Goal: Information Seeking & Learning: Learn about a topic

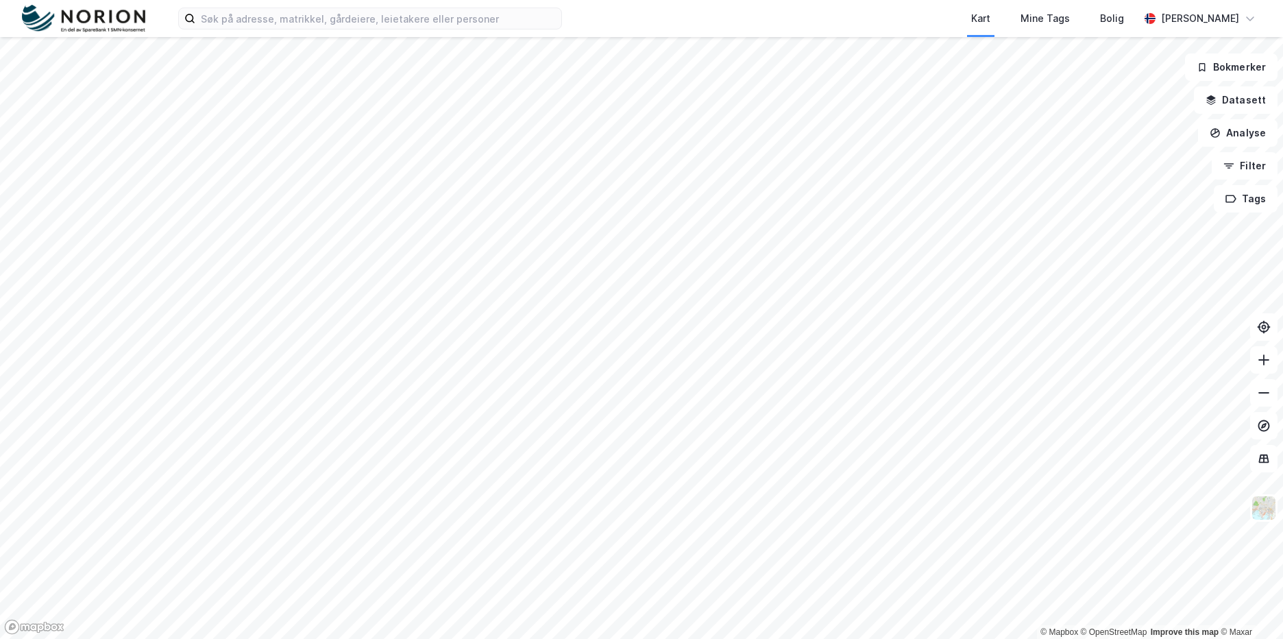
click at [347, 29] on div "Kart Mine Tags Bolig [PERSON_NAME]" at bounding box center [641, 18] width 1283 height 37
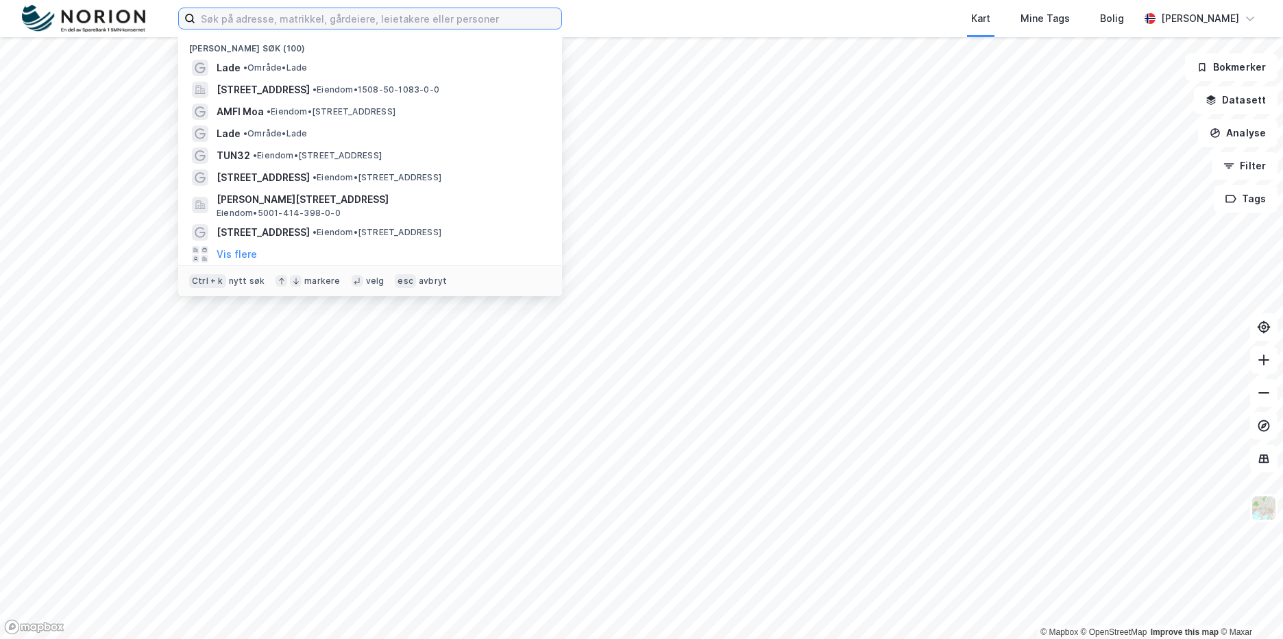
click at [343, 23] on input at bounding box center [378, 18] width 366 height 21
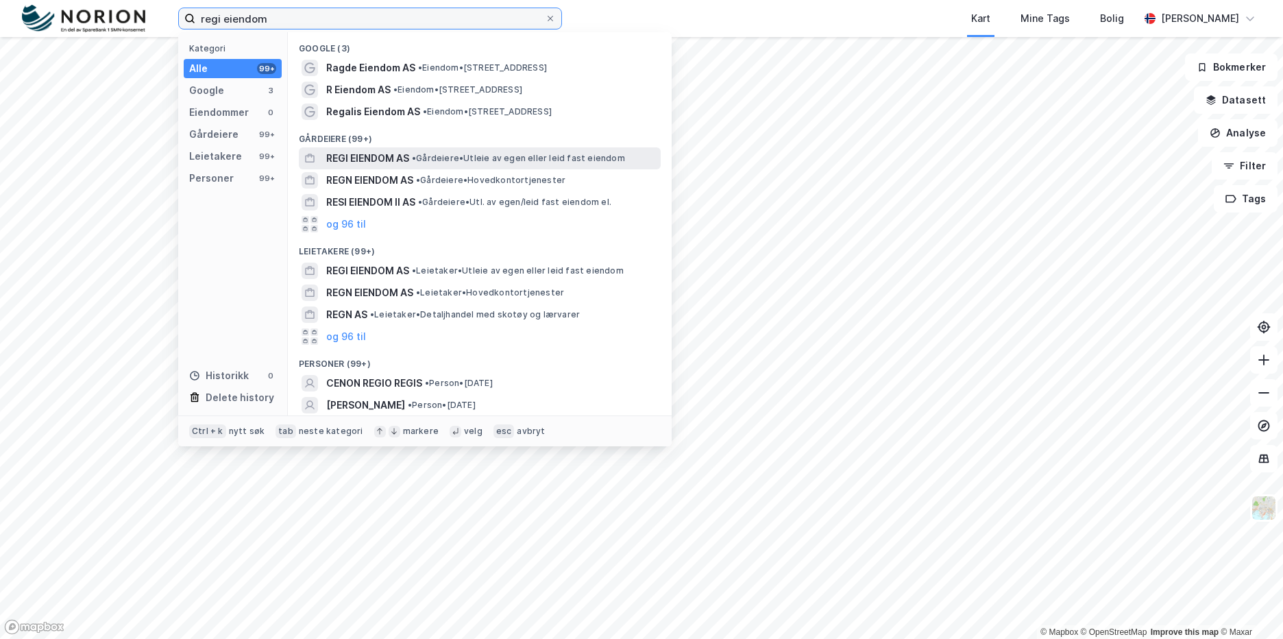
type input "regi eiendom"
click at [436, 162] on span "• Gårdeiere • Utleie av egen eller leid fast eiendom" at bounding box center [518, 158] width 213 height 11
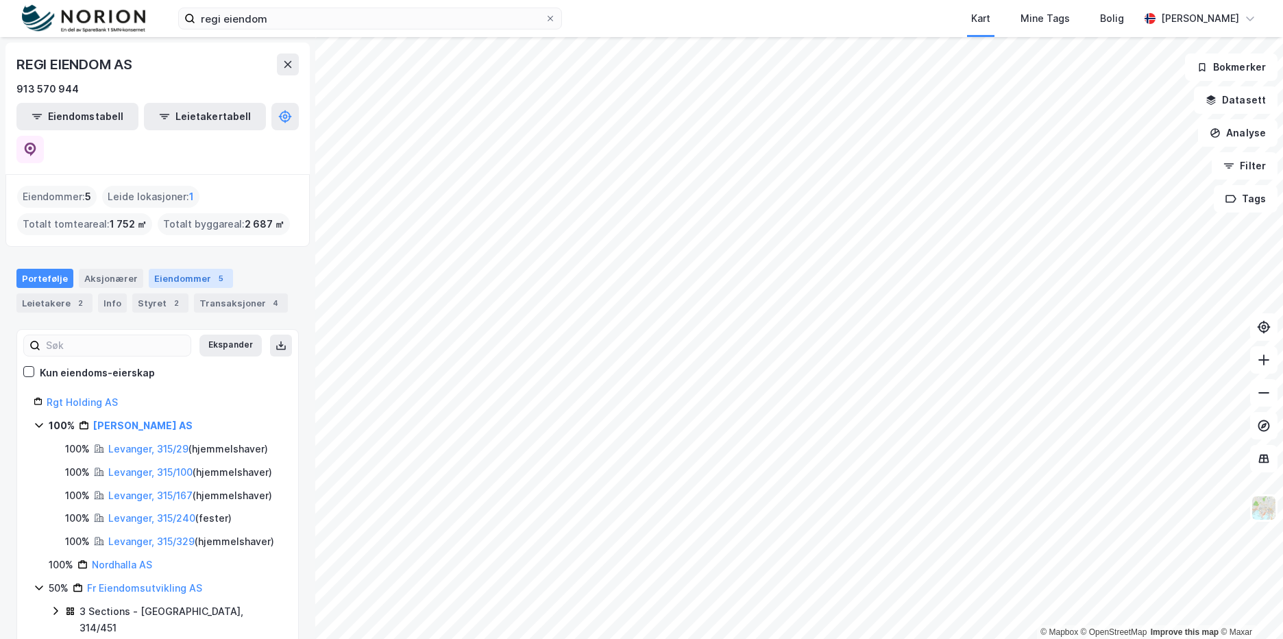
click at [200, 269] on div "Eiendommer 5" at bounding box center [191, 278] width 84 height 19
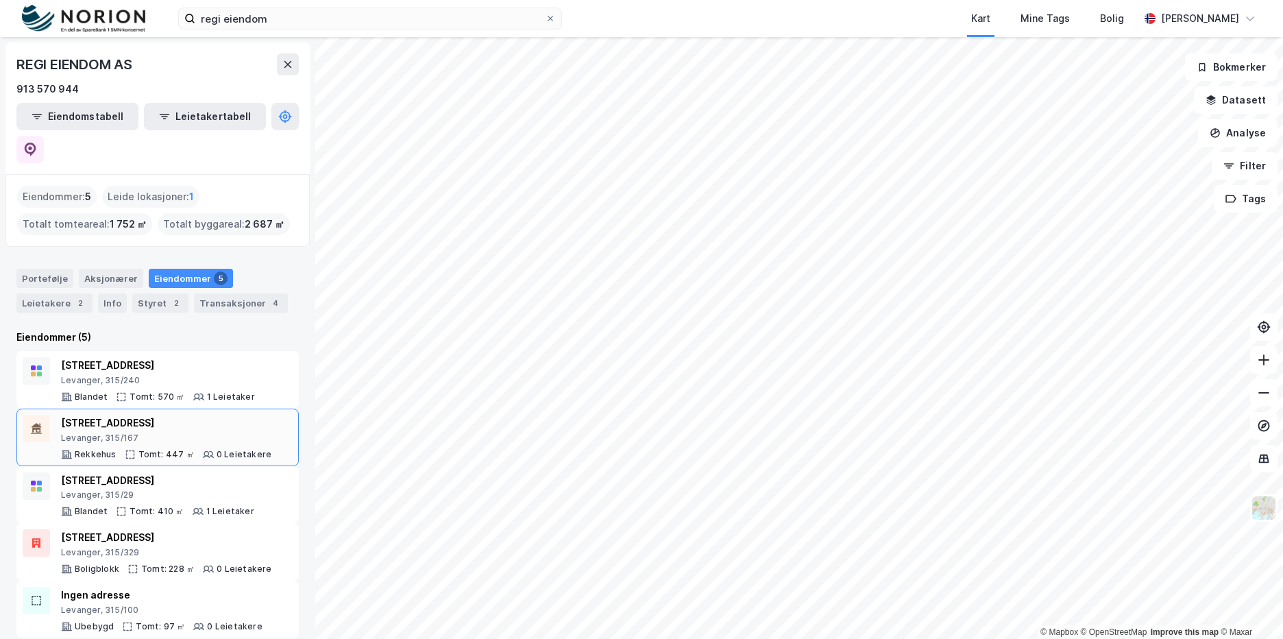
click at [190, 433] on div "Levanger, 315/167" at bounding box center [166, 438] width 210 height 11
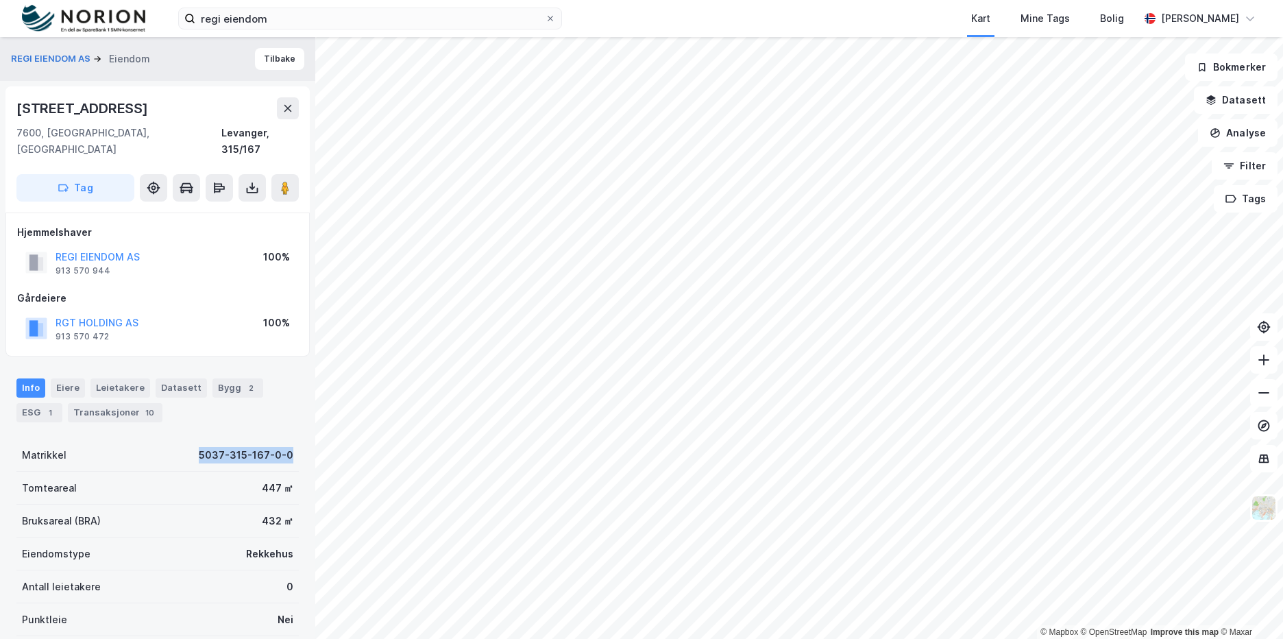
drag, startPoint x: 178, startPoint y: 432, endPoint x: 295, endPoint y: 438, distance: 117.4
click at [295, 438] on div "REGI EIENDOM AS Eiendom Tilbake [STREET_ADDRESS], 315/167 Tag Hjemmelshaver REG…" at bounding box center [157, 338] width 315 height 602
click at [217, 378] on div "Bygg 2" at bounding box center [238, 387] width 51 height 19
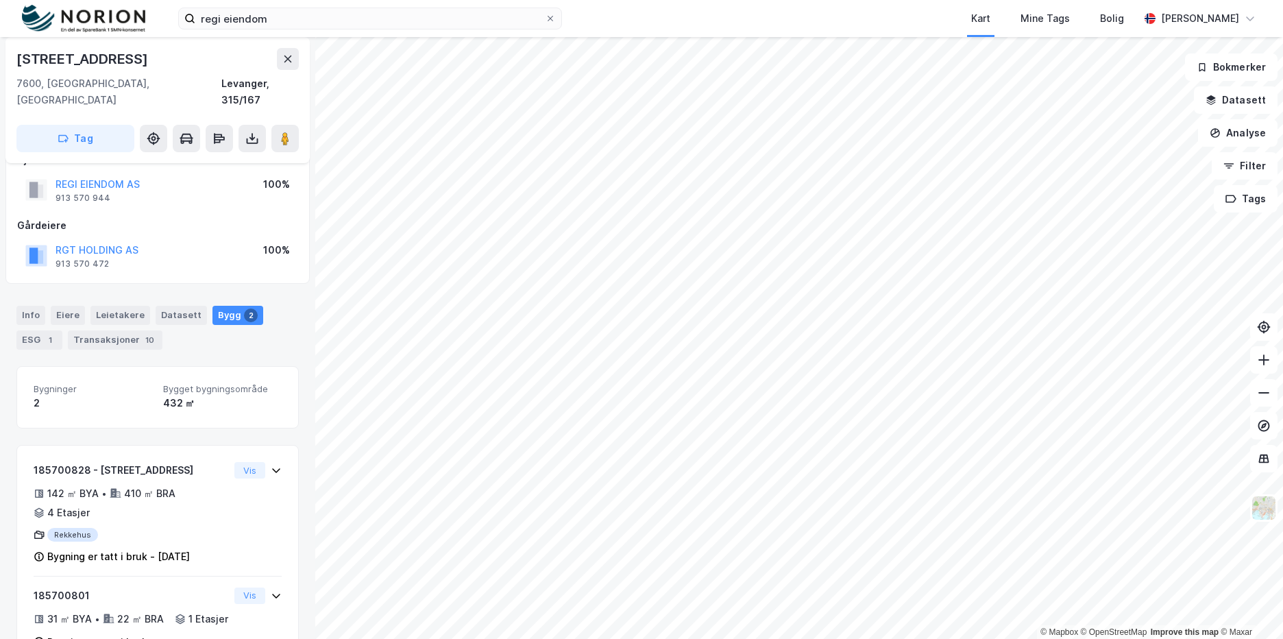
scroll to position [120, 0]
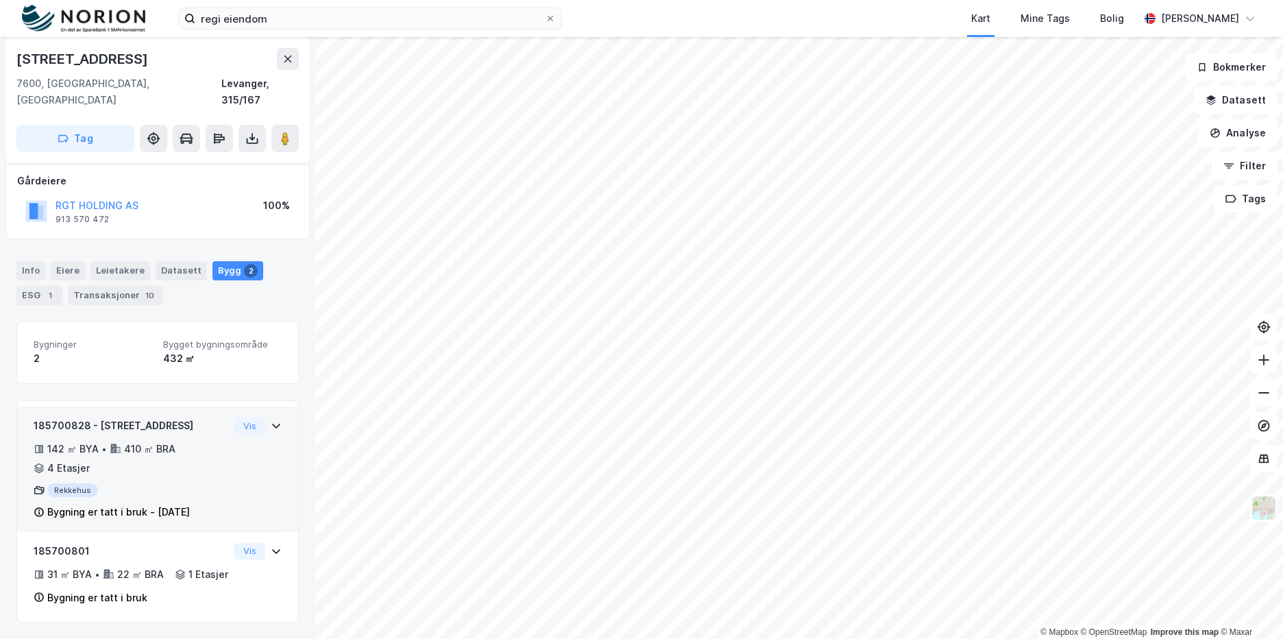
click at [272, 420] on div "185700828 - [STREET_ADDRESS] 142 ㎡ BYA • 410 ㎡ BRA • 4 Etasjer Rekkehus Bygning…" at bounding box center [157, 469] width 281 height 125
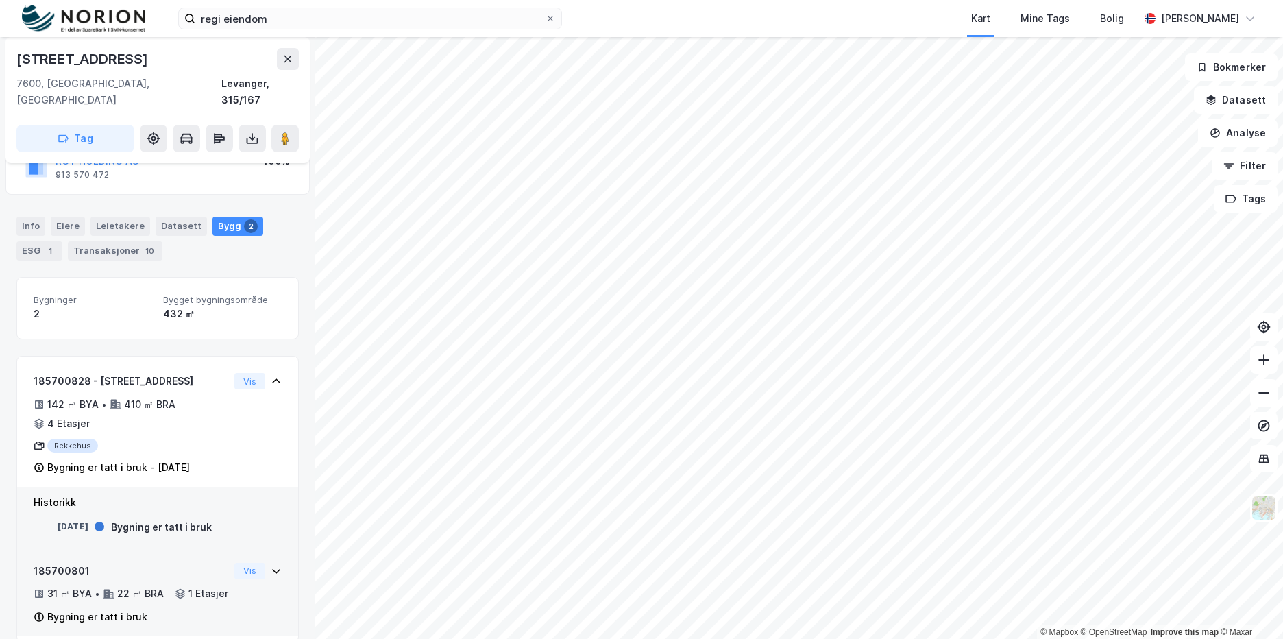
scroll to position [184, 0]
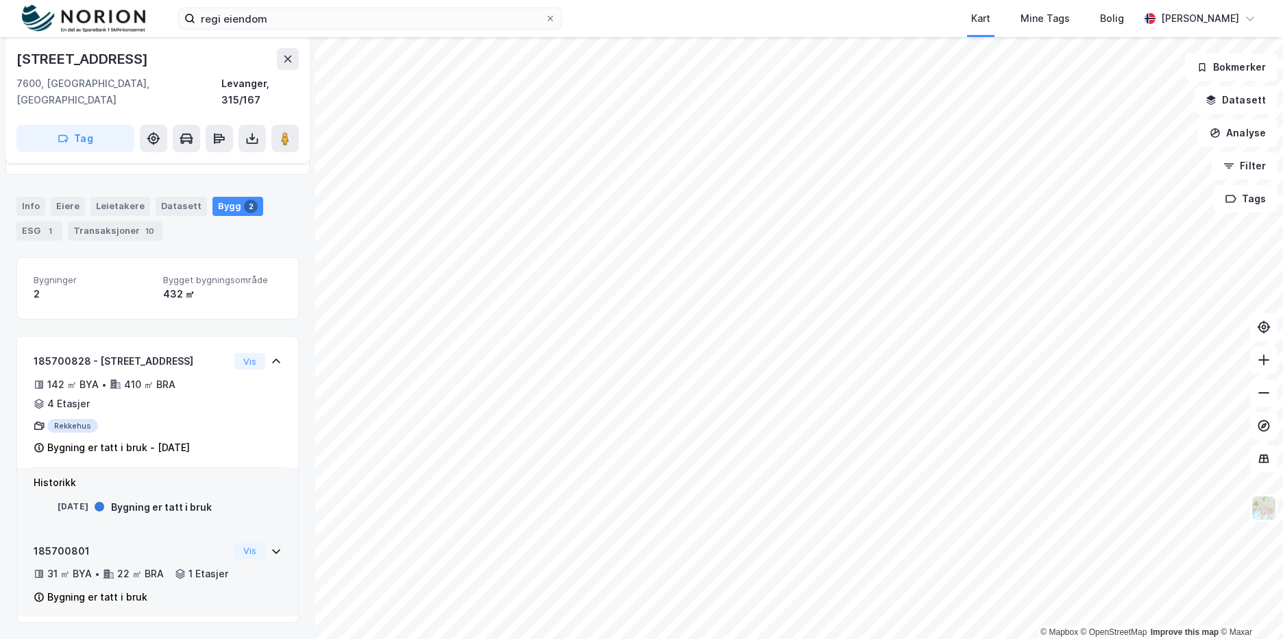
click at [217, 566] on div "31 ㎡ BYA • 22 ㎡ BRA • 1 Etasjer" at bounding box center [131, 574] width 195 height 16
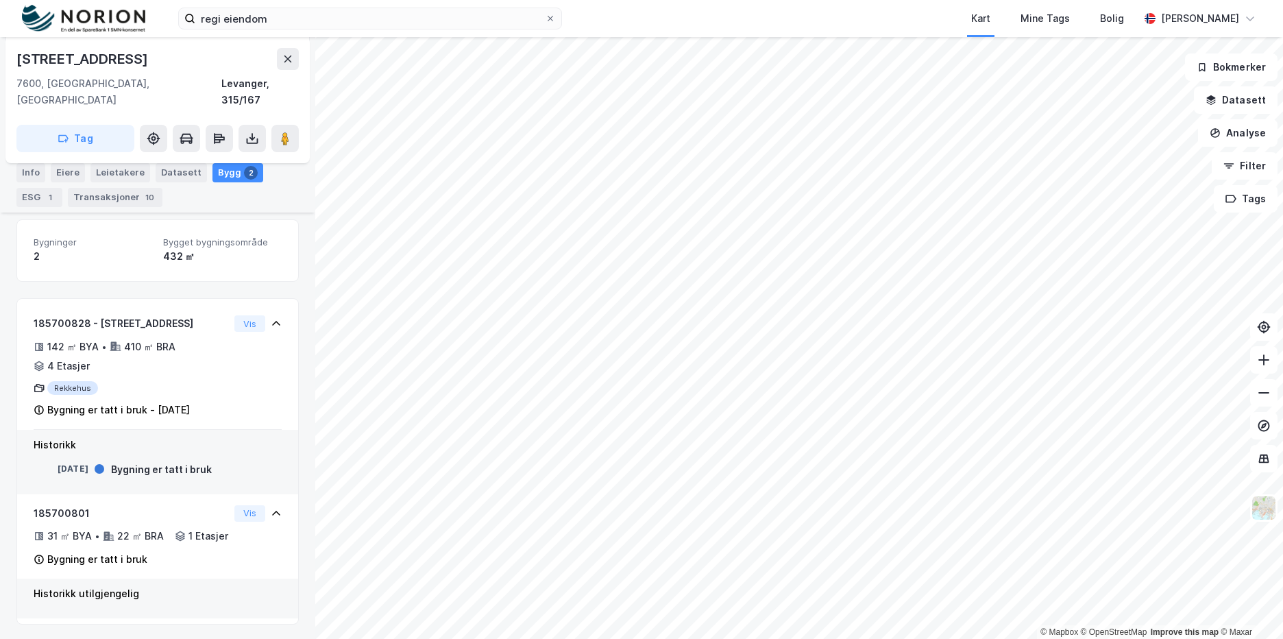
scroll to position [224, 0]
click at [282, 132] on image at bounding box center [285, 139] width 8 height 14
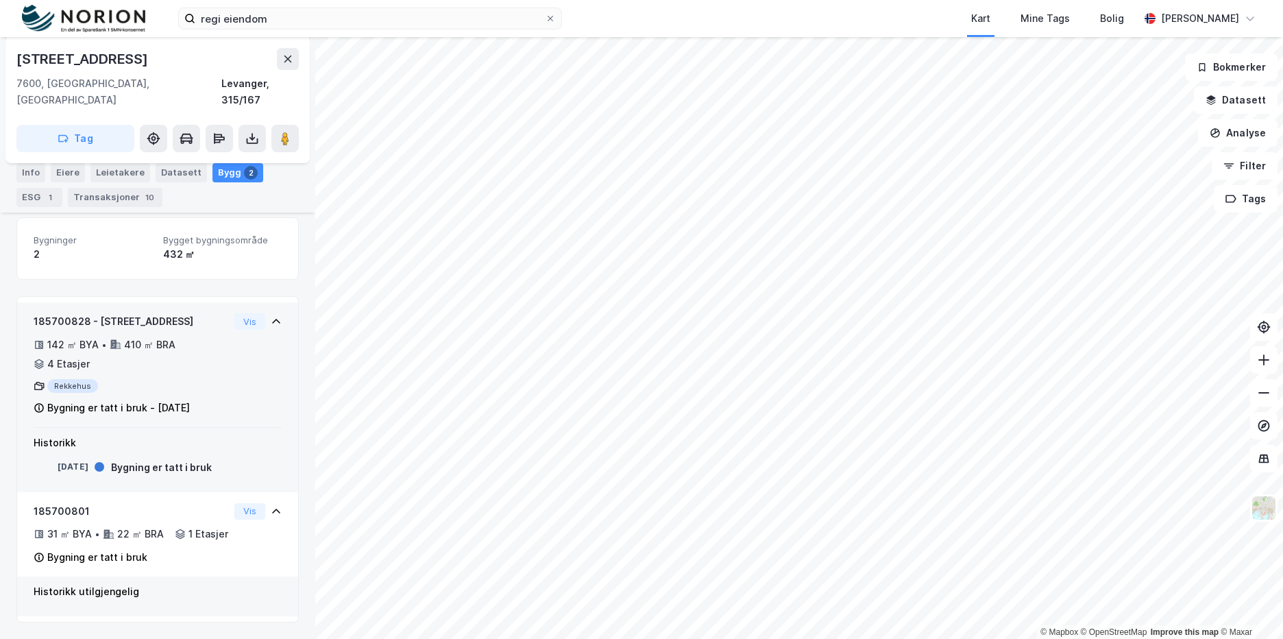
click at [230, 351] on div "185700828 - [STREET_ADDRESS] 142 ㎡ BYA • 410 ㎡ BRA • 4 Etasjer Rekkehus Bygning…" at bounding box center [158, 370] width 248 height 114
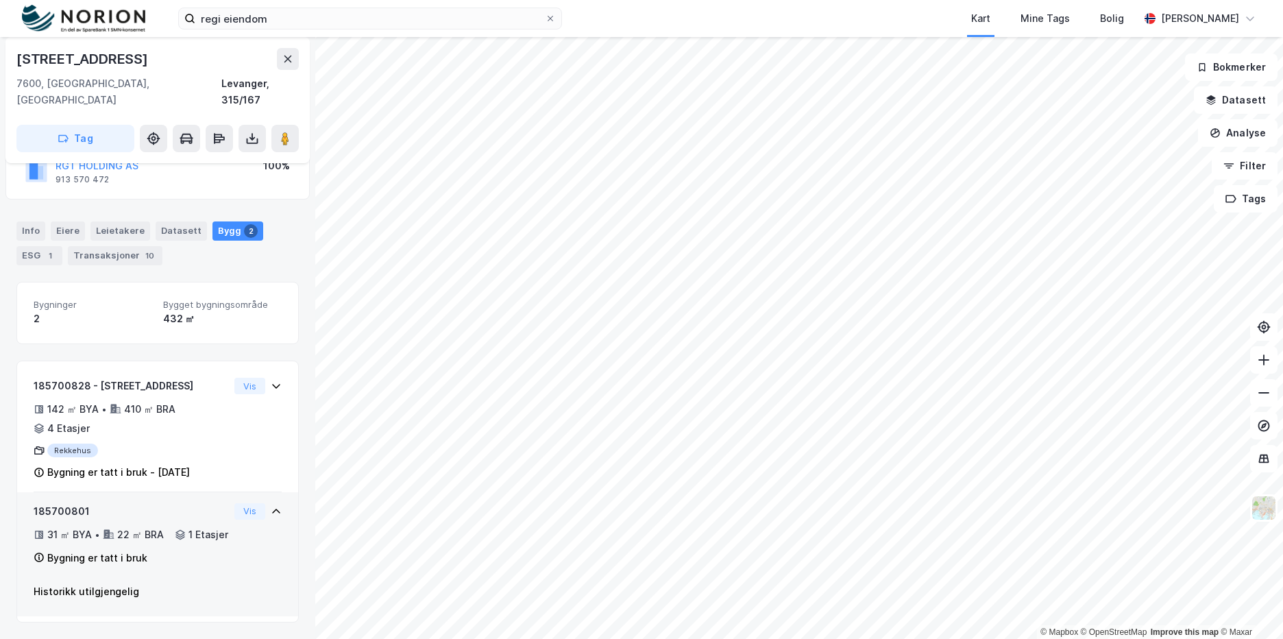
click at [247, 514] on div "185700801 31 ㎡ BYA • 22 ㎡ BRA • 1 Etasjer Bygning er tatt i bruk Vis" at bounding box center [158, 540] width 248 height 74
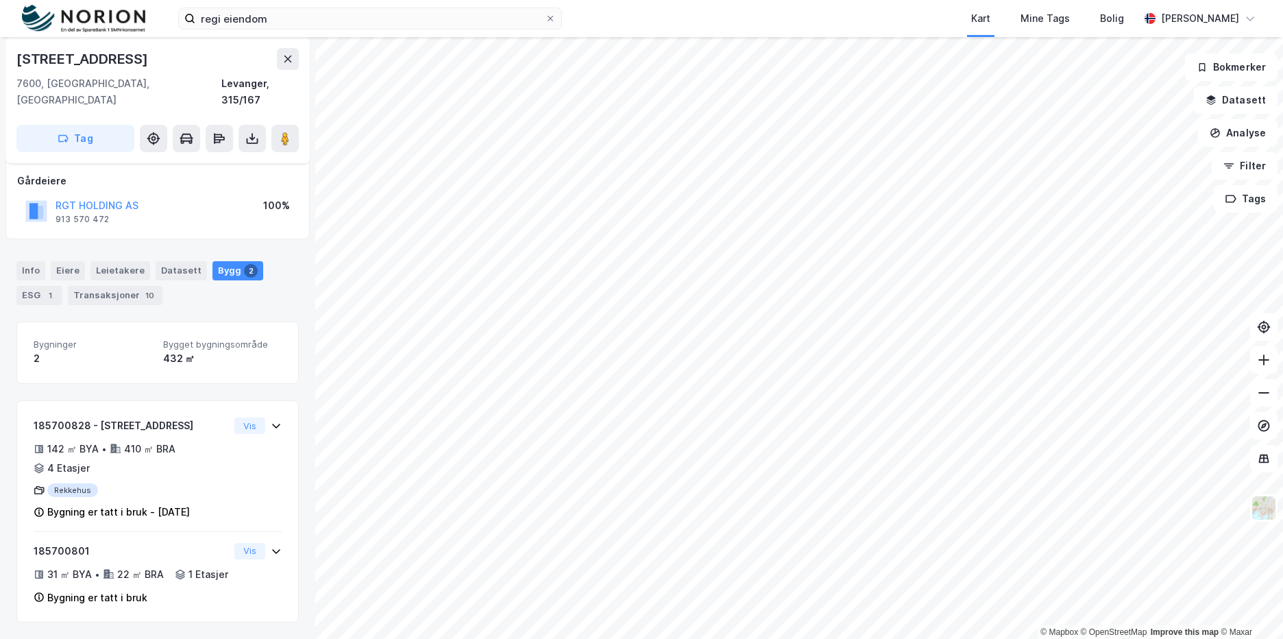
scroll to position [0, 0]
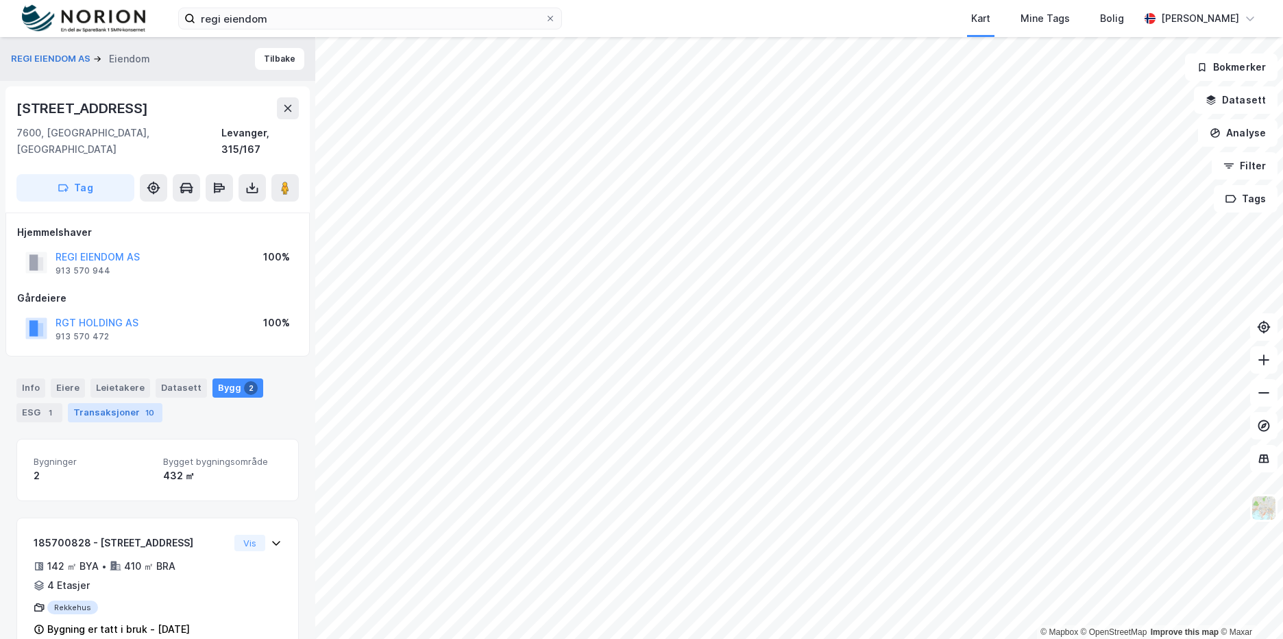
click at [122, 403] on div "Transaksjoner 10" at bounding box center [115, 412] width 95 height 19
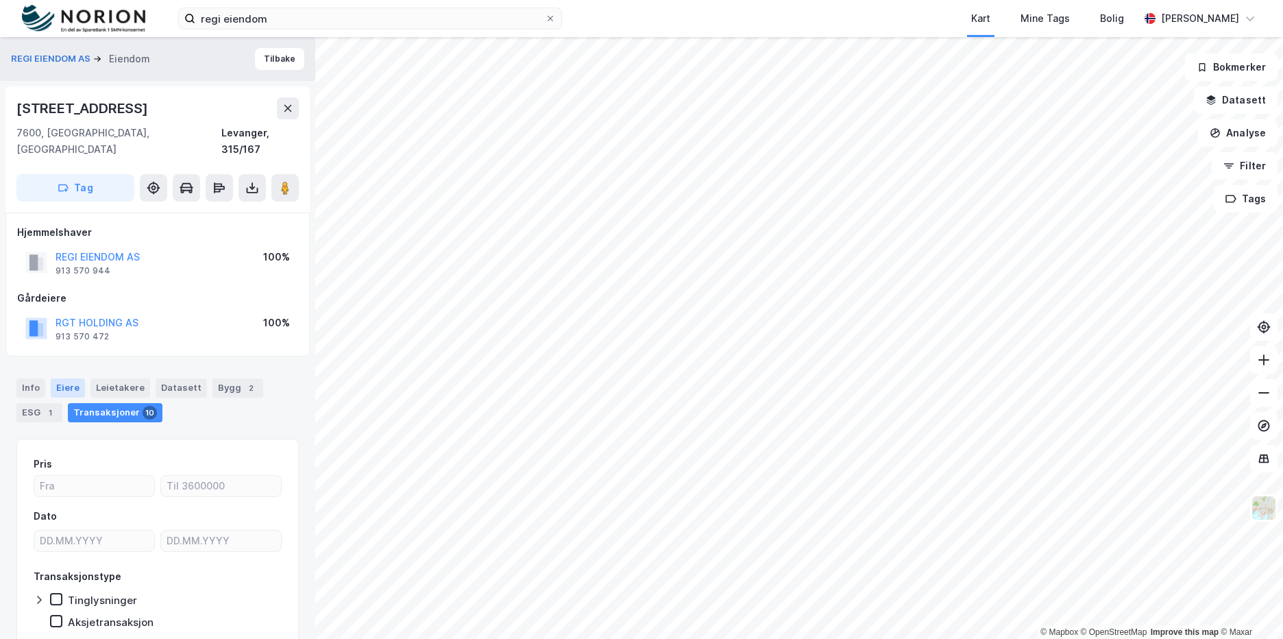
click at [54, 378] on div "Eiere" at bounding box center [68, 387] width 34 height 19
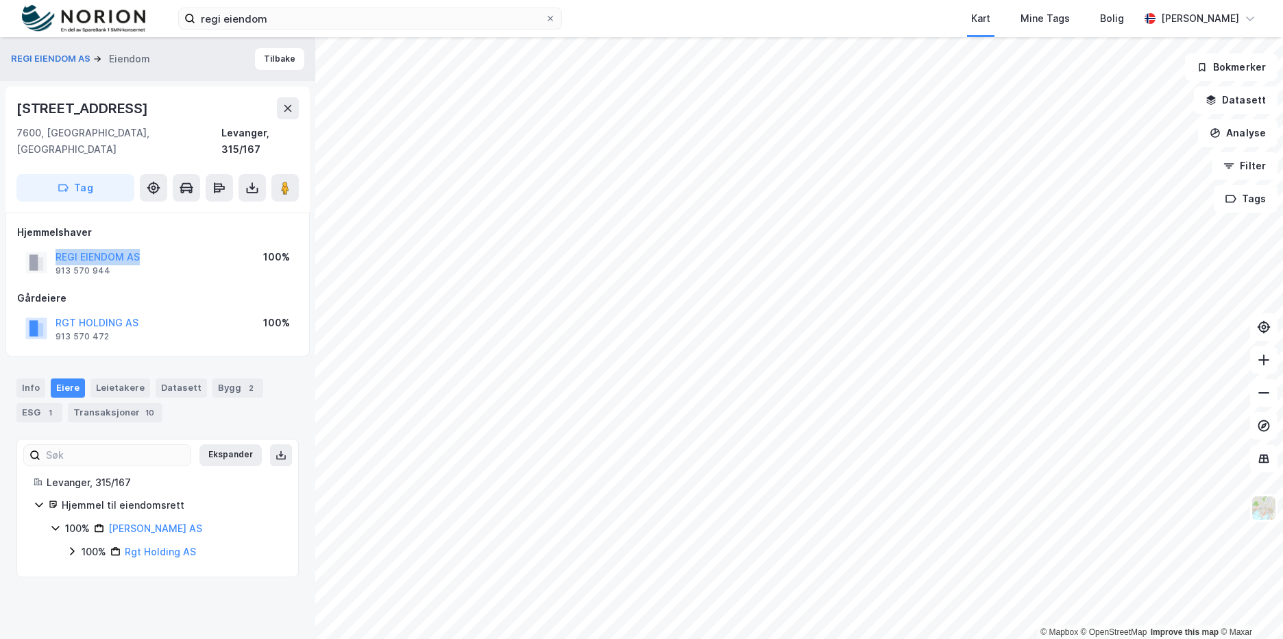
drag, startPoint x: 79, startPoint y: 241, endPoint x: 43, endPoint y: 238, distance: 36.4
click at [43, 246] on div "REGI EIENDOM AS 913 570 944 100%" at bounding box center [157, 262] width 281 height 33
click at [223, 378] on div "Bygg 2" at bounding box center [238, 387] width 51 height 19
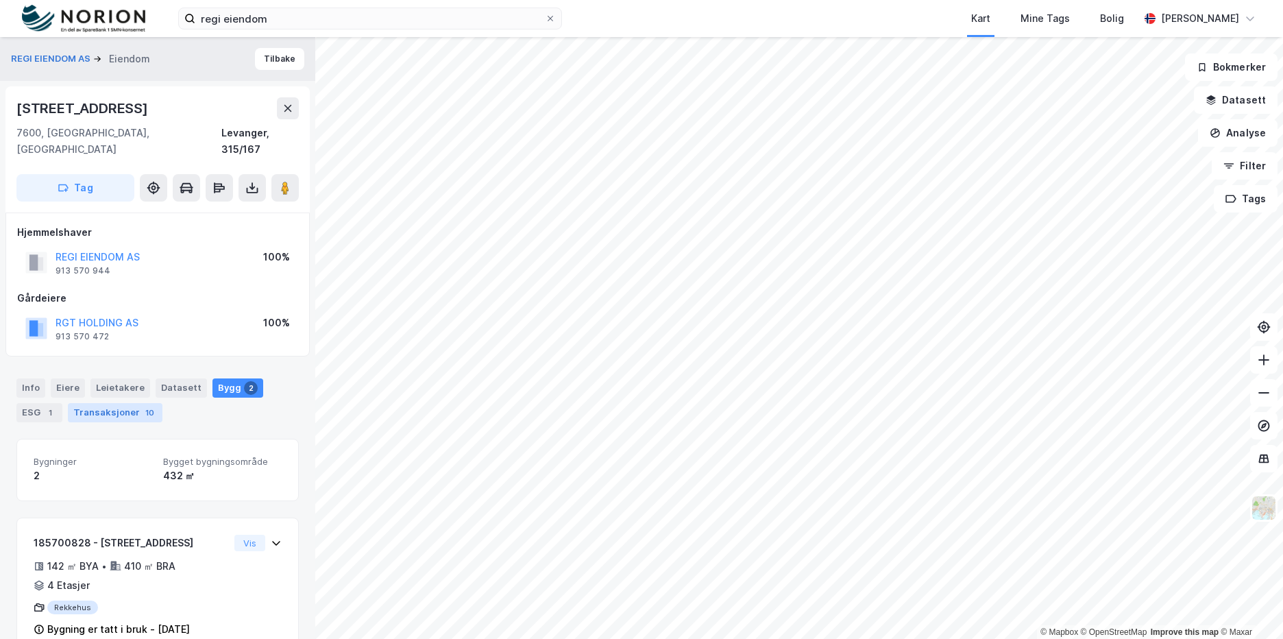
click at [145, 406] on div "10" at bounding box center [150, 413] width 14 height 14
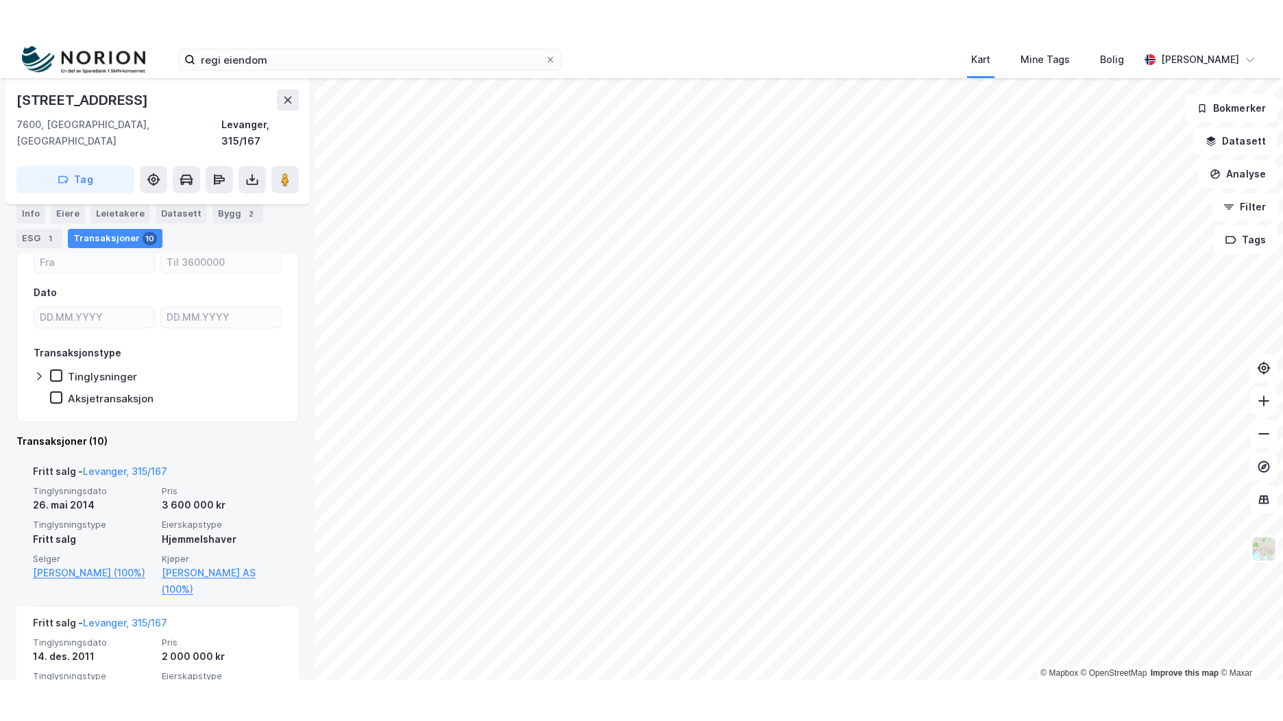
scroll to position [177, 0]
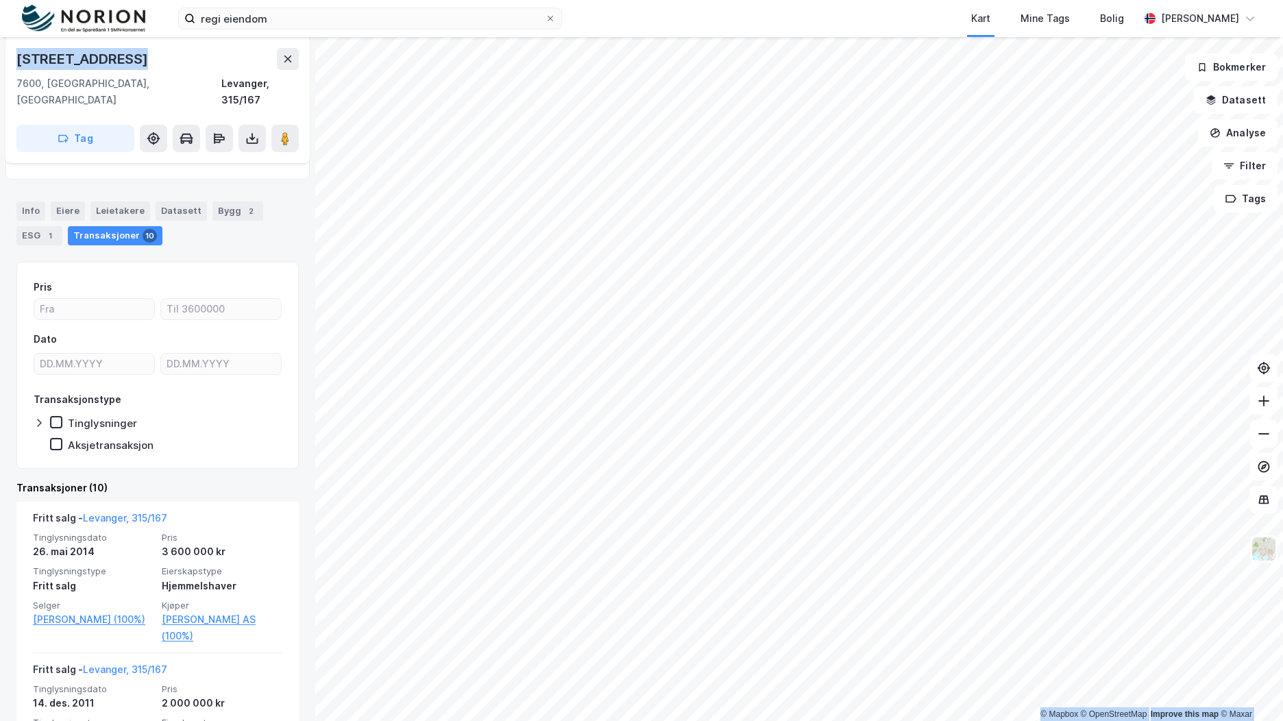
drag, startPoint x: 142, startPoint y: 50, endPoint x: -3, endPoint y: 51, distance: 144.7
click at [0, 51] on html "regi eiendom Kart Mine Tags Bolig [PERSON_NAME] © Mapbox © OpenStreetMap Improv…" at bounding box center [641, 360] width 1283 height 721
copy div "© Mapbox © OpenStreetMap Improve this map © Maxar REGI EIENDOM AS Eiendom [STRE…"
